Goal: Check status

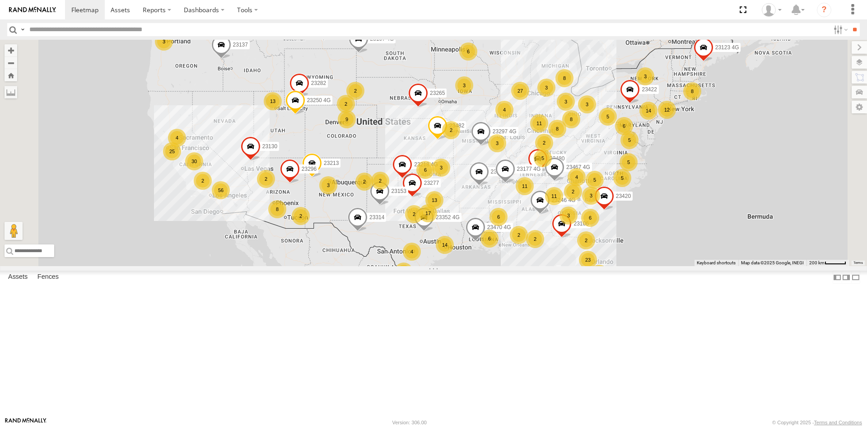
click at [209, 34] on input "text" at bounding box center [428, 29] width 804 height 13
type input "*****"
click at [849, 23] on input "**" at bounding box center [854, 29] width 10 height 13
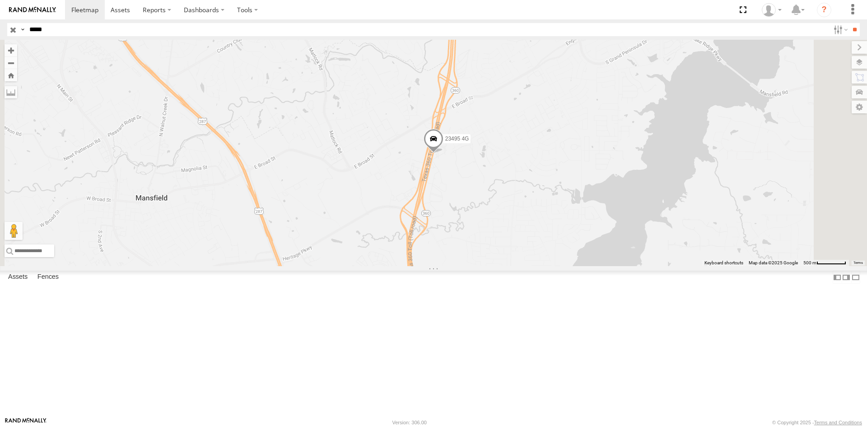
click at [0, 0] on div "23495 4G" at bounding box center [0, 0] width 0 height 0
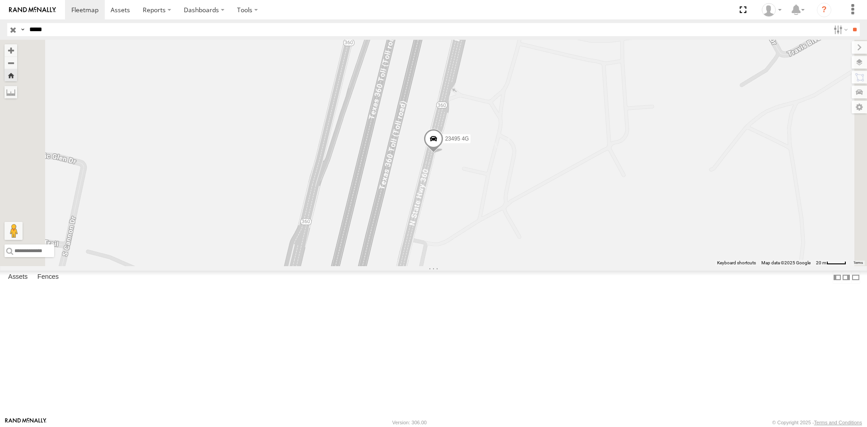
click at [443, 153] on span at bounding box center [434, 141] width 20 height 24
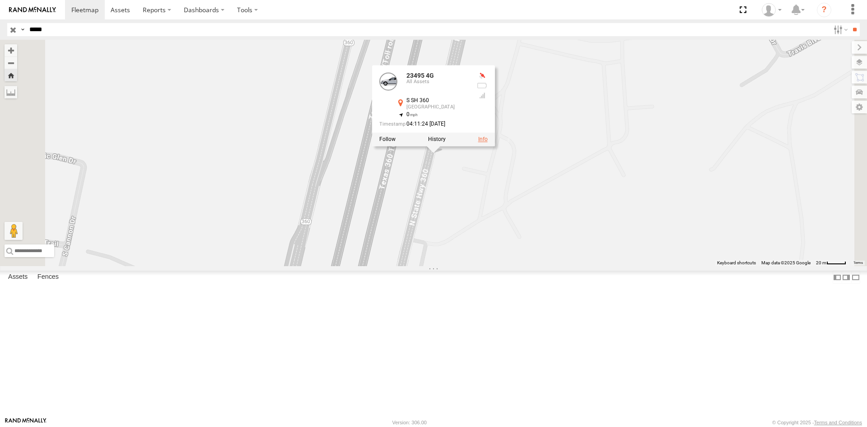
click at [488, 143] on link at bounding box center [482, 139] width 9 height 6
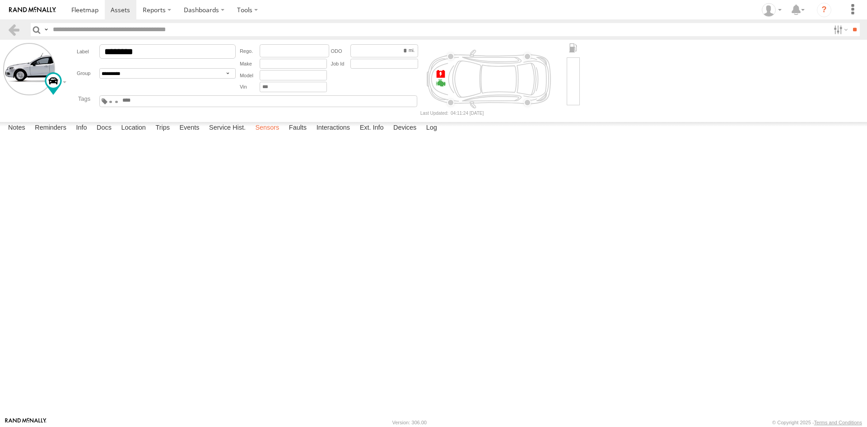
click at [266, 135] on label "Sensors" at bounding box center [267, 128] width 33 height 13
click at [0, 0] on span "Asset - Odometer" at bounding box center [0, 0] width 0 height 0
click at [0, 0] on label "×" at bounding box center [0, 0] width 0 height 0
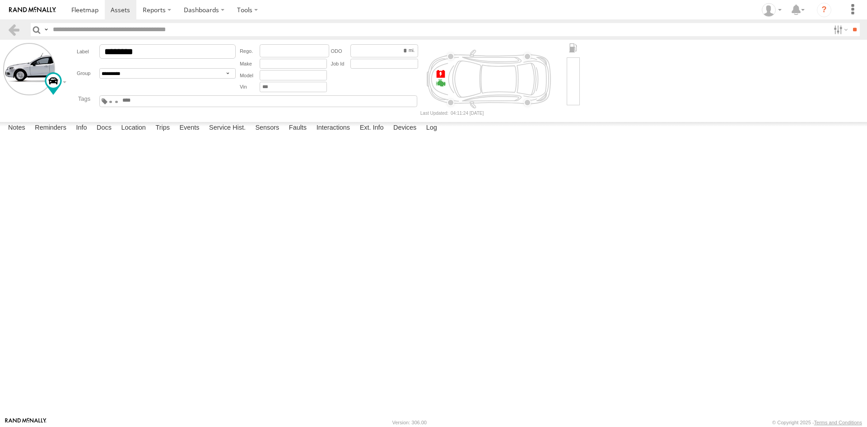
click at [0, 0] on link at bounding box center [0, 0] width 0 height 0
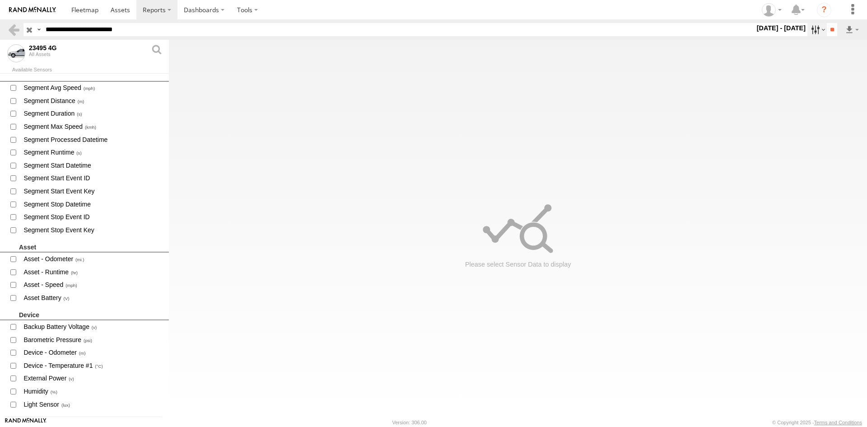
click at [811, 31] on label at bounding box center [816, 29] width 19 height 13
click at [0, 0] on label at bounding box center [0, 0] width 0 height 0
click at [830, 29] on input "**" at bounding box center [832, 29] width 10 height 13
click at [61, 258] on span "Asset - Odometer" at bounding box center [93, 258] width 140 height 11
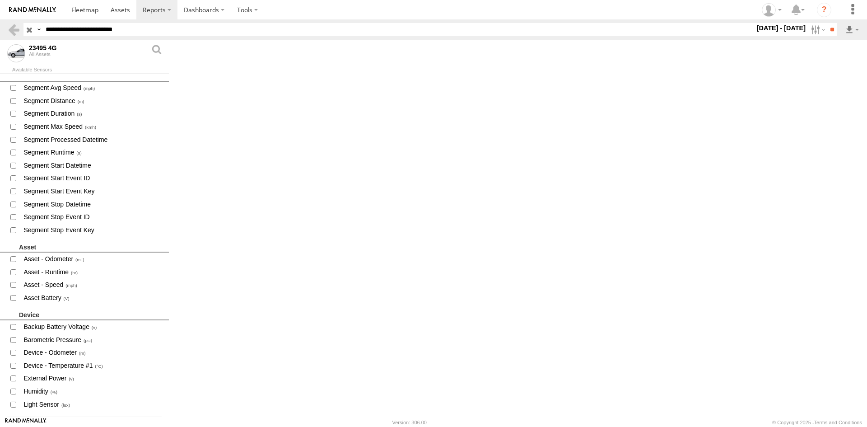
click at [0, 0] on label "×" at bounding box center [0, 0] width 0 height 0
click at [77, 352] on span "Device - Odometer" at bounding box center [93, 352] width 140 height 11
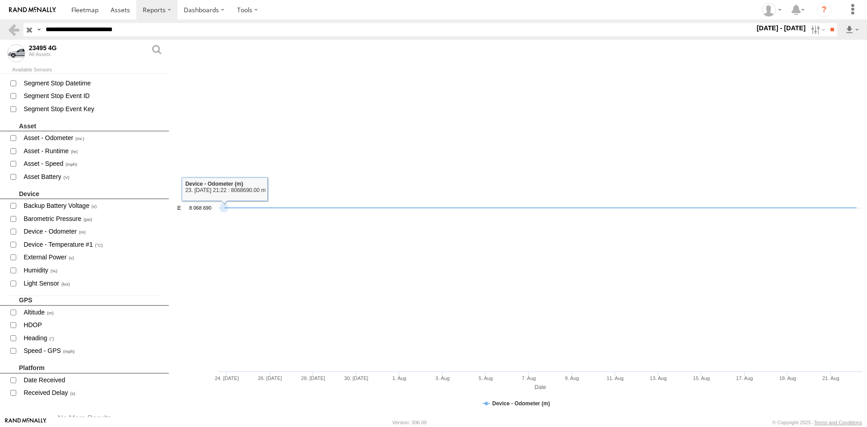
scroll to position [156, 0]
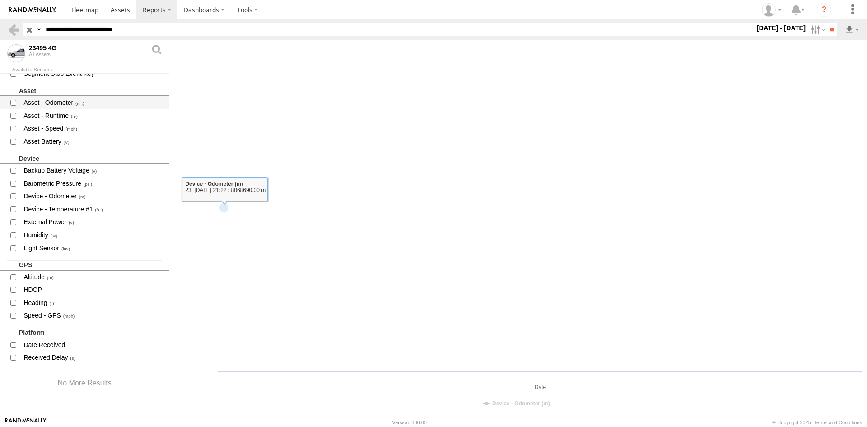
click at [14, 106] on span at bounding box center [13, 102] width 12 height 11
click at [0, 0] on label "Close" at bounding box center [0, 0] width 0 height 0
click at [48, 196] on span "Device - Odometer" at bounding box center [93, 196] width 140 height 11
